Goal: Transaction & Acquisition: Purchase product/service

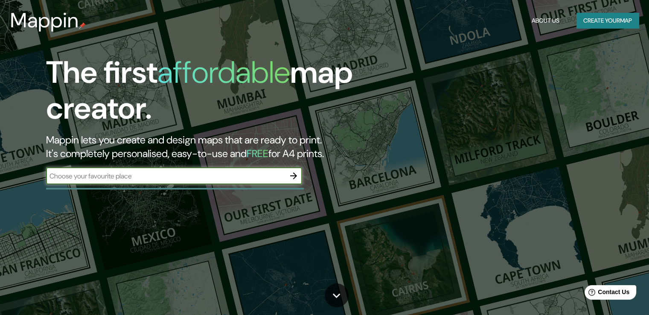
click at [185, 177] on input "text" at bounding box center [165, 176] width 239 height 10
type input "HUARAZ"
click at [294, 179] on icon "button" at bounding box center [293, 176] width 10 height 10
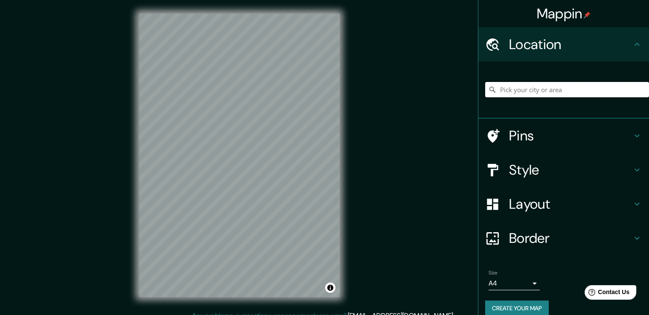
click at [570, 86] on input "Pick your city or area" at bounding box center [567, 89] width 164 height 15
click at [387, 198] on div "Mappin Location Pins Style Layout Border Choose a border. Hint : you can make l…" at bounding box center [324, 162] width 649 height 324
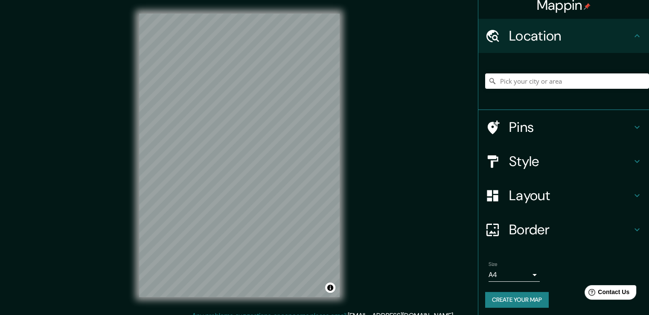
scroll to position [11, 0]
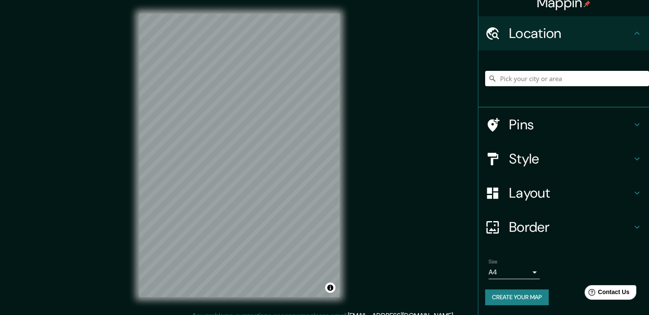
click at [522, 269] on body "Mappin Location Pins Style Layout Border Choose a border. Hint : you can make l…" at bounding box center [324, 157] width 649 height 315
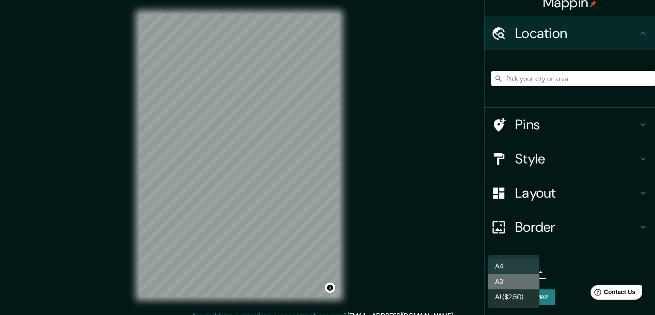
click at [523, 278] on li "A3" at bounding box center [513, 281] width 51 height 15
type input "a4"
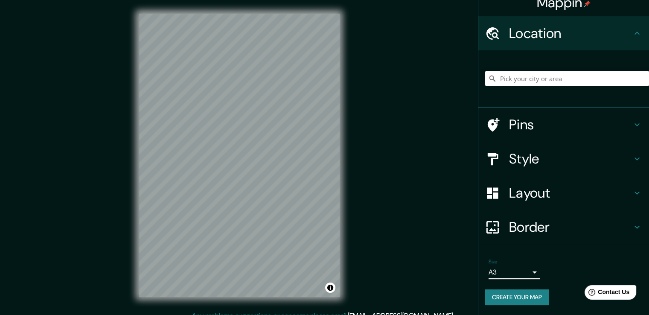
click at [528, 151] on h4 "Style" at bounding box center [570, 158] width 123 height 17
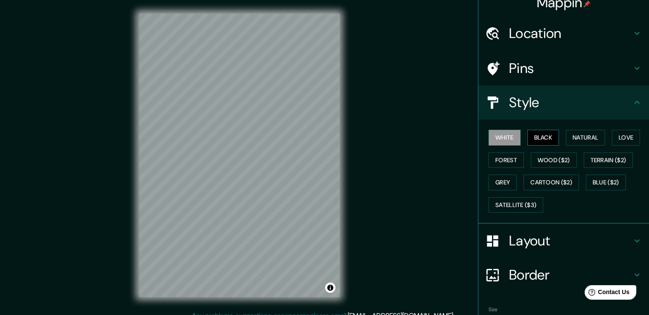
click at [536, 137] on button "Black" at bounding box center [543, 138] width 32 height 16
click at [572, 140] on button "Natural" at bounding box center [585, 138] width 39 height 16
click at [623, 139] on button "Love" at bounding box center [626, 138] width 28 height 16
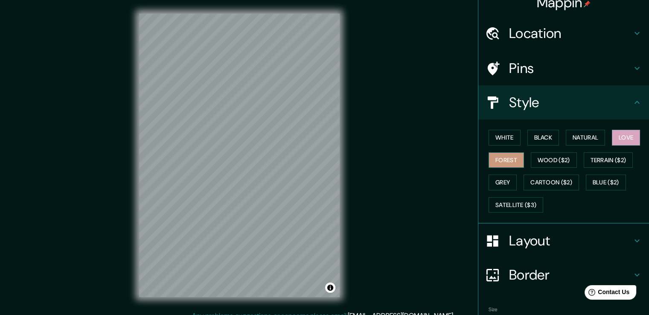
click at [506, 163] on button "Forest" at bounding box center [505, 160] width 35 height 16
click at [560, 162] on button "Wood ($2)" at bounding box center [554, 160] width 46 height 16
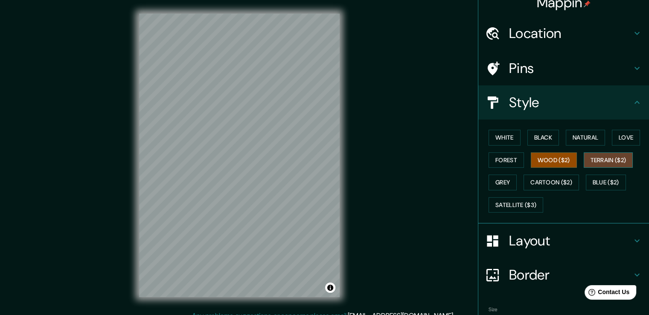
click at [614, 156] on button "Terrain ($2)" at bounding box center [608, 160] width 49 height 16
click at [503, 183] on button "Grey" at bounding box center [502, 182] width 28 height 16
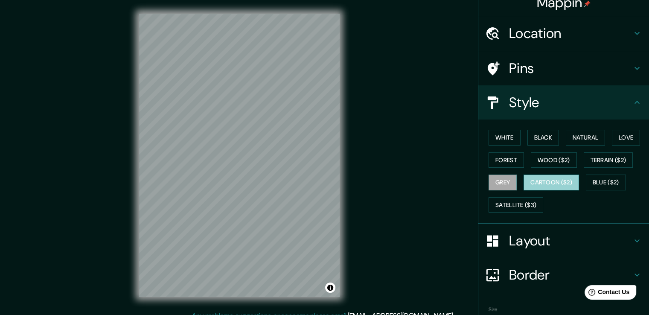
click at [544, 181] on button "Cartoon ($2)" at bounding box center [550, 182] width 55 height 16
click at [603, 183] on button "Blue ($2)" at bounding box center [606, 182] width 40 height 16
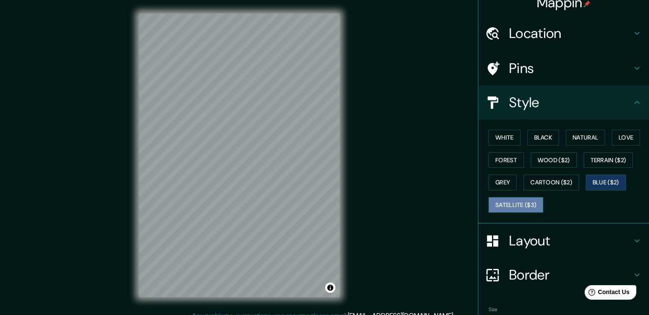
click at [515, 199] on button "Satellite ($3)" at bounding box center [515, 205] width 55 height 16
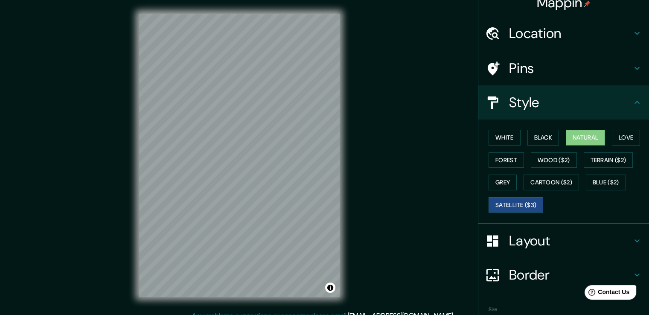
click at [576, 138] on button "Natural" at bounding box center [585, 138] width 39 height 16
click at [545, 135] on button "Black" at bounding box center [543, 138] width 32 height 16
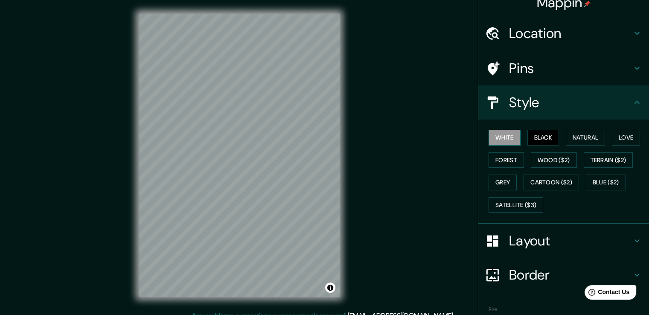
click at [491, 139] on button "White" at bounding box center [504, 138] width 32 height 16
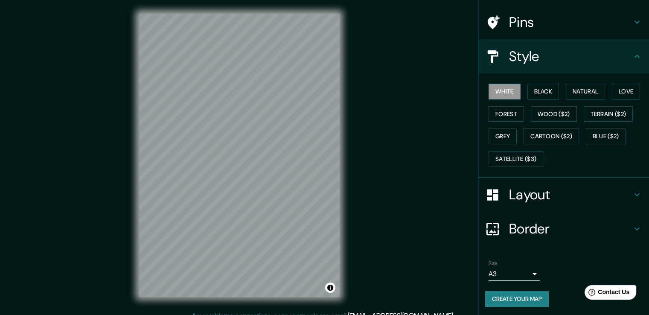
scroll to position [58, 0]
click at [532, 298] on button "Create your map" at bounding box center [517, 298] width 64 height 16
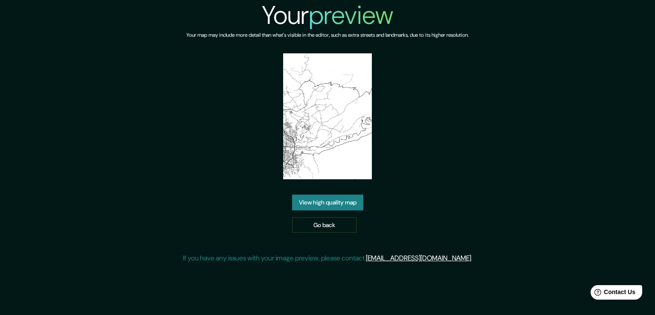
click at [334, 206] on link "View high quality map" at bounding box center [327, 203] width 71 height 16
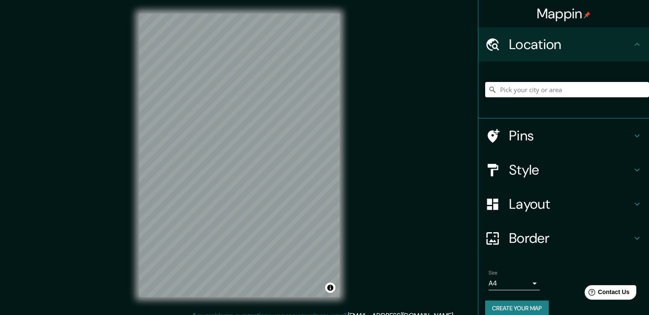
click at [573, 93] on input "Pick your city or area" at bounding box center [567, 89] width 164 height 15
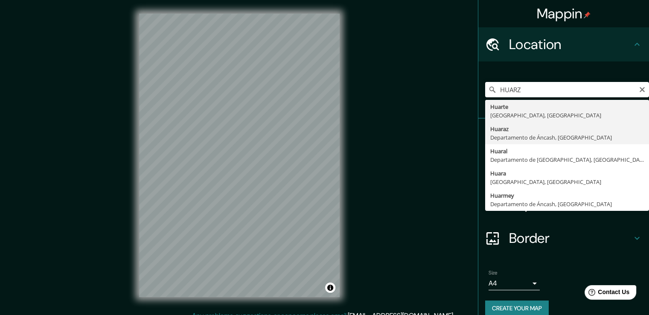
type input "Huaraz, Departamento de Áncash, Perú"
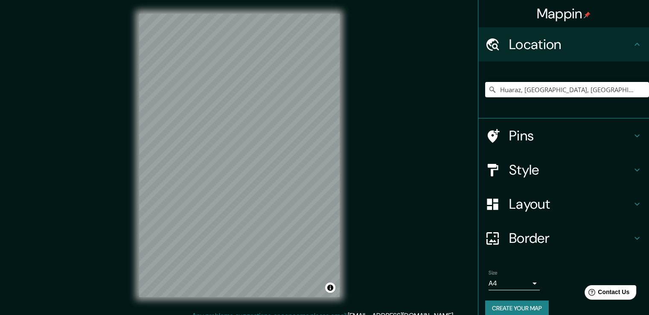
click at [527, 284] on body "Mappin Location Huaraz, Departamento de Áncash, Perú Pins Style Layout Border C…" at bounding box center [324, 157] width 649 height 315
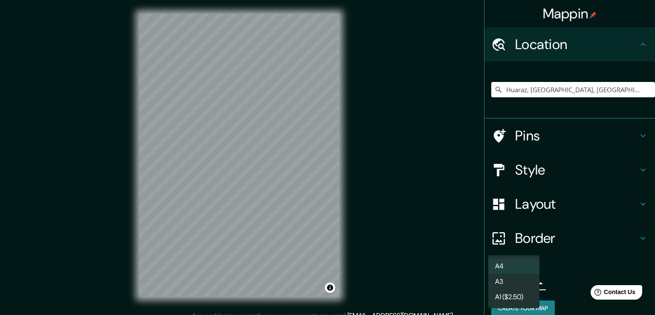
click at [520, 282] on li "A3" at bounding box center [513, 281] width 51 height 15
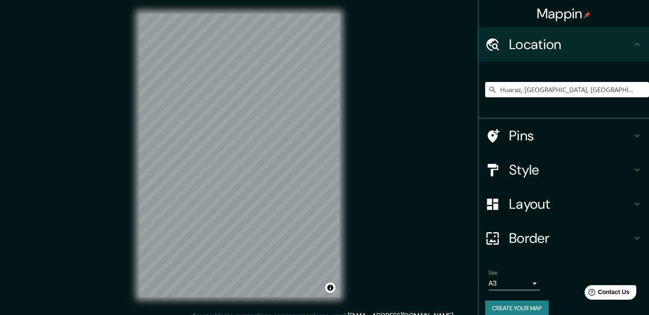
click at [520, 172] on h4 "Style" at bounding box center [570, 169] width 123 height 17
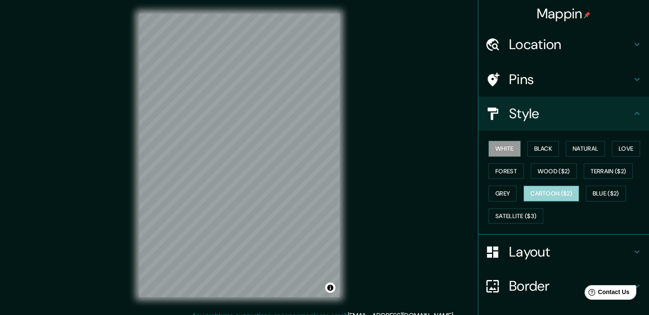
click at [545, 193] on button "Cartoon ($2)" at bounding box center [550, 194] width 55 height 16
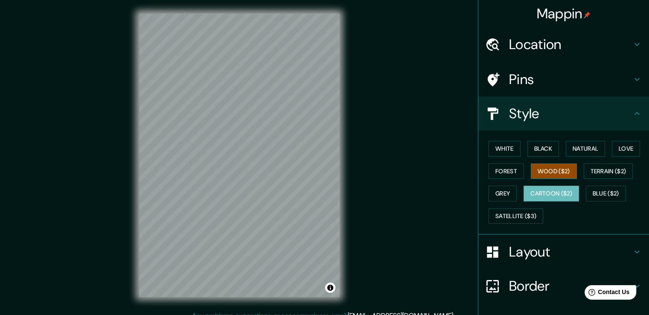
click at [555, 170] on button "Wood ($2)" at bounding box center [554, 171] width 46 height 16
click at [574, 149] on button "Natural" at bounding box center [585, 149] width 39 height 16
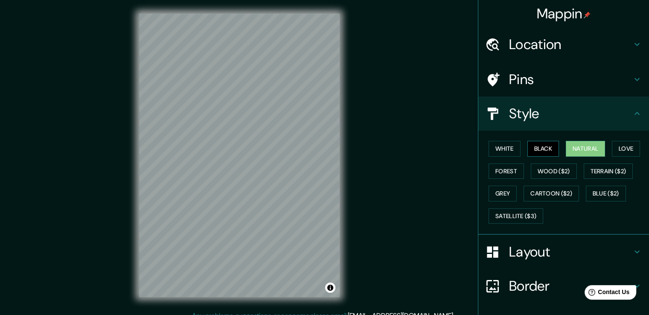
click at [540, 150] on button "Black" at bounding box center [543, 149] width 32 height 16
click at [504, 149] on button "White" at bounding box center [504, 149] width 32 height 16
click at [529, 150] on button "Black" at bounding box center [543, 149] width 32 height 16
click at [590, 152] on button "Natural" at bounding box center [585, 149] width 39 height 16
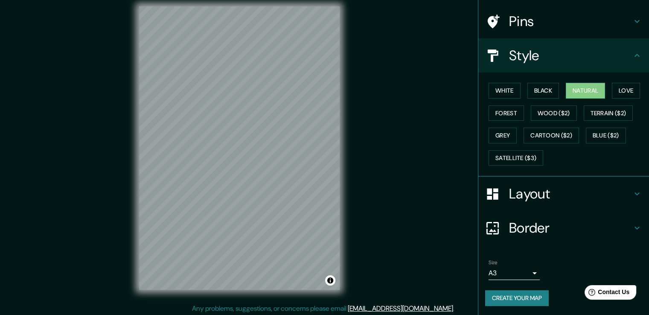
scroll to position [9, 0]
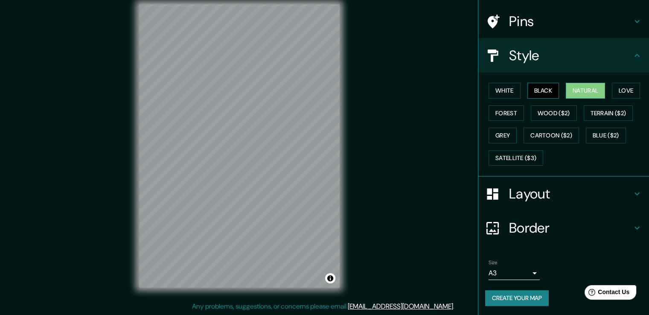
click at [538, 91] on button "Black" at bounding box center [543, 91] width 32 height 16
